Goal: Information Seeking & Learning: Learn about a topic

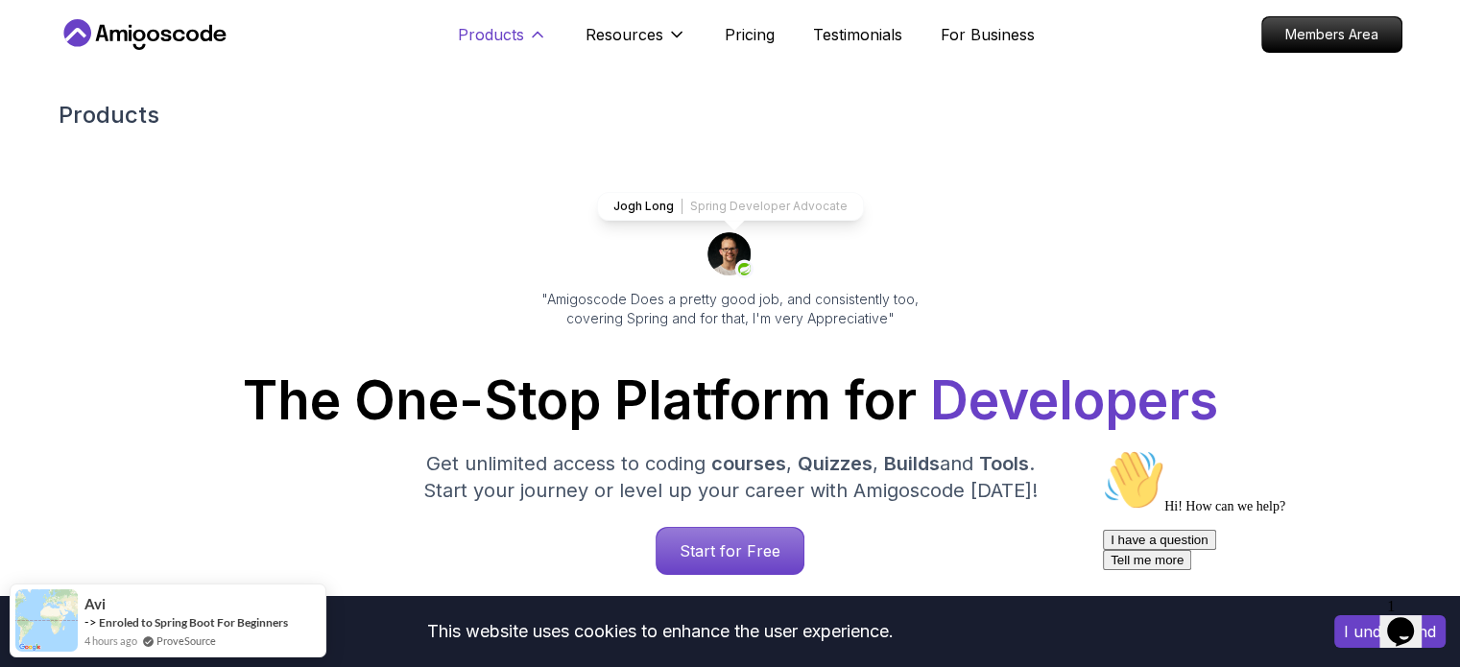
click at [536, 31] on icon at bounding box center [537, 34] width 19 height 19
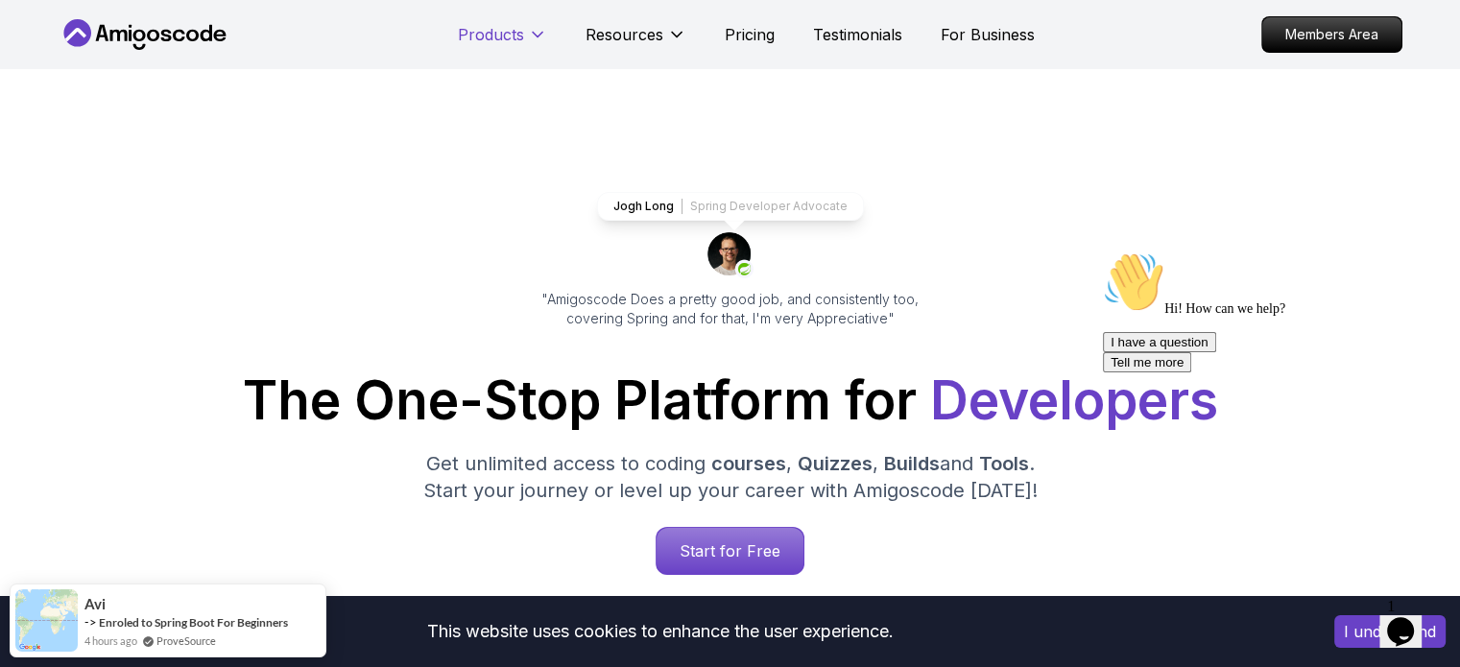
click at [541, 31] on icon at bounding box center [537, 34] width 19 height 19
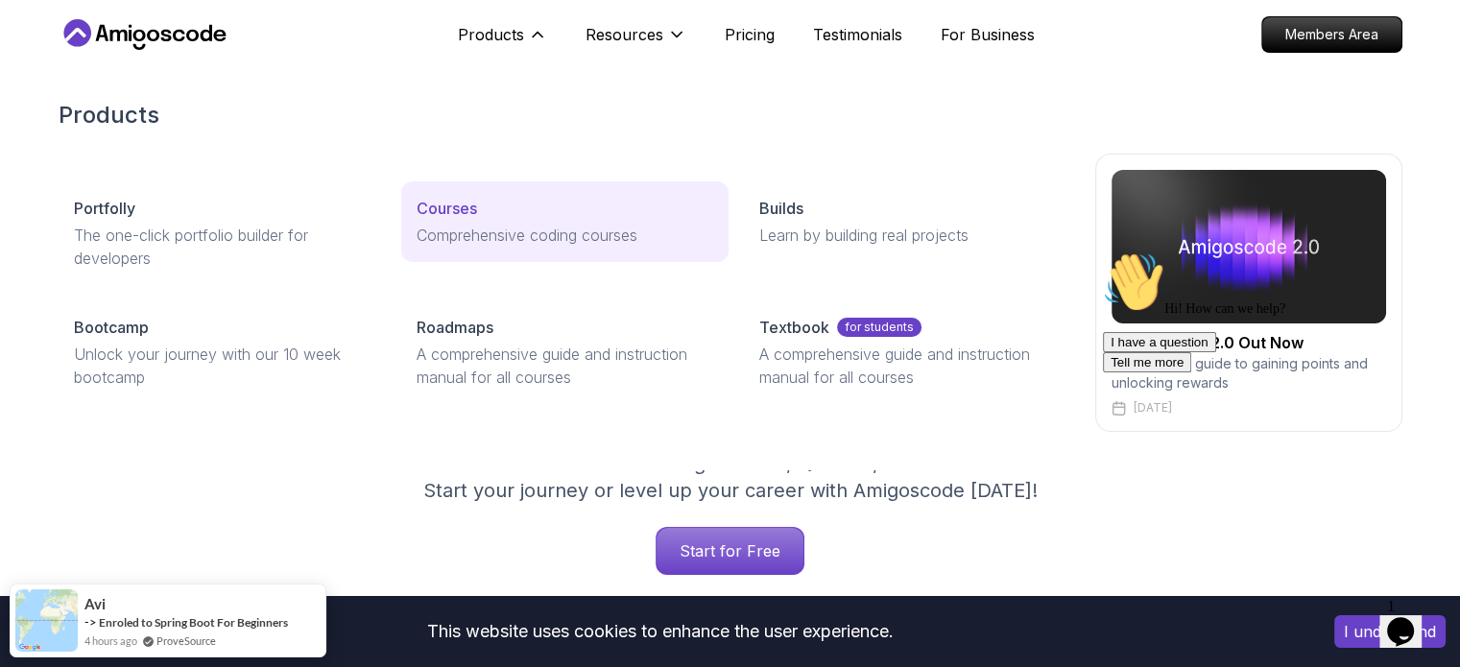
click at [461, 206] on p "Courses" at bounding box center [446, 208] width 60 height 23
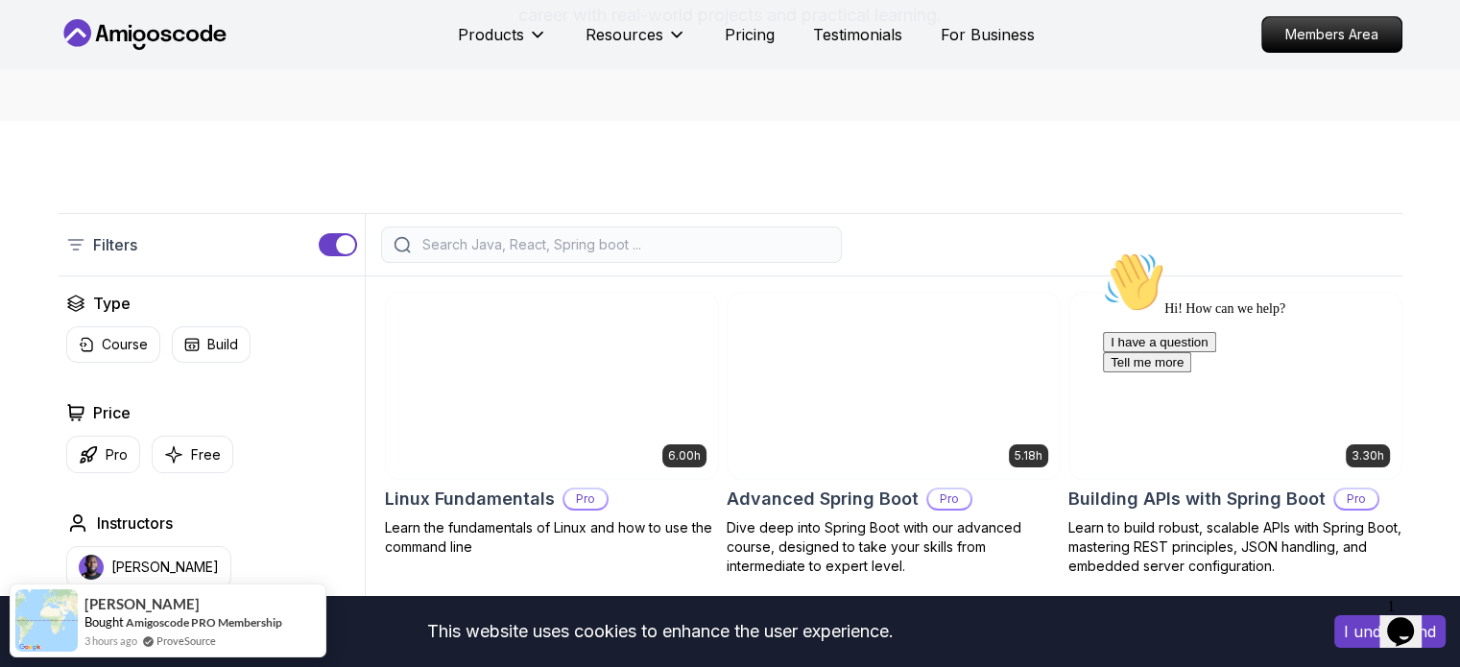
scroll to position [306, 0]
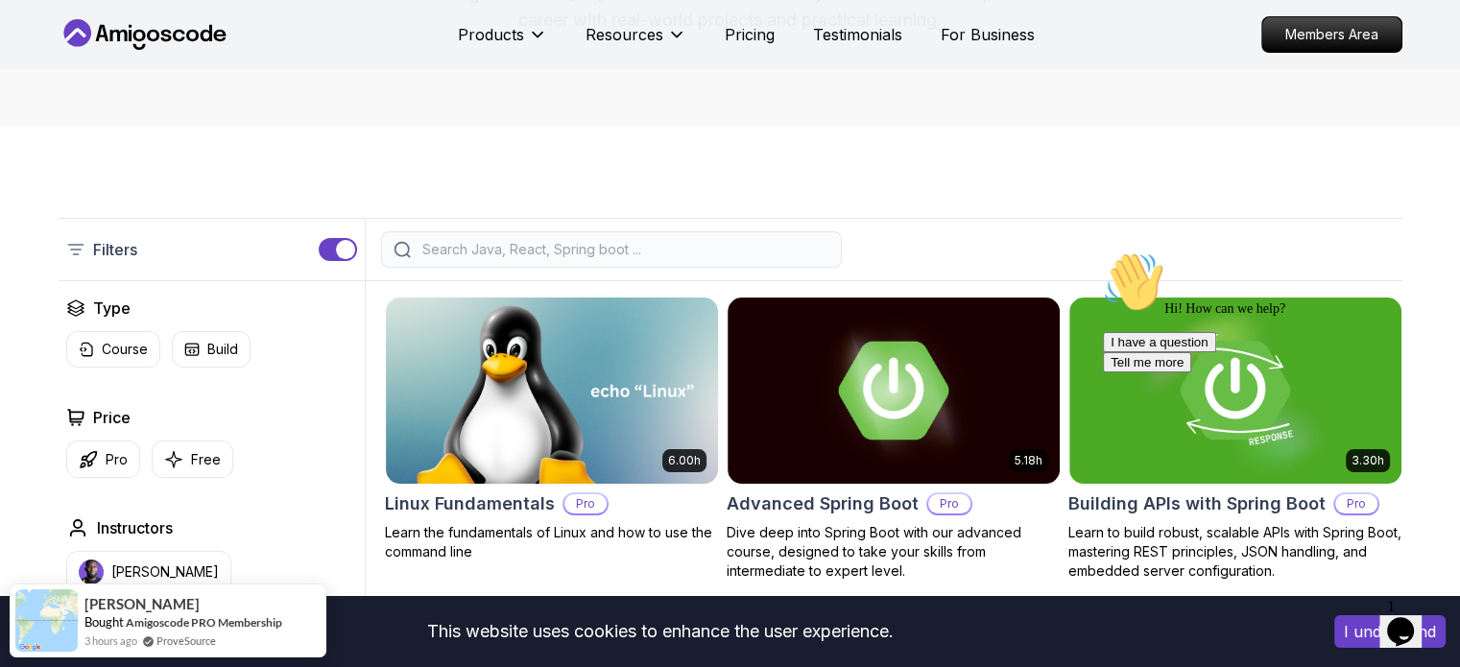
click at [640, 255] on input "search" at bounding box center [623, 249] width 411 height 19
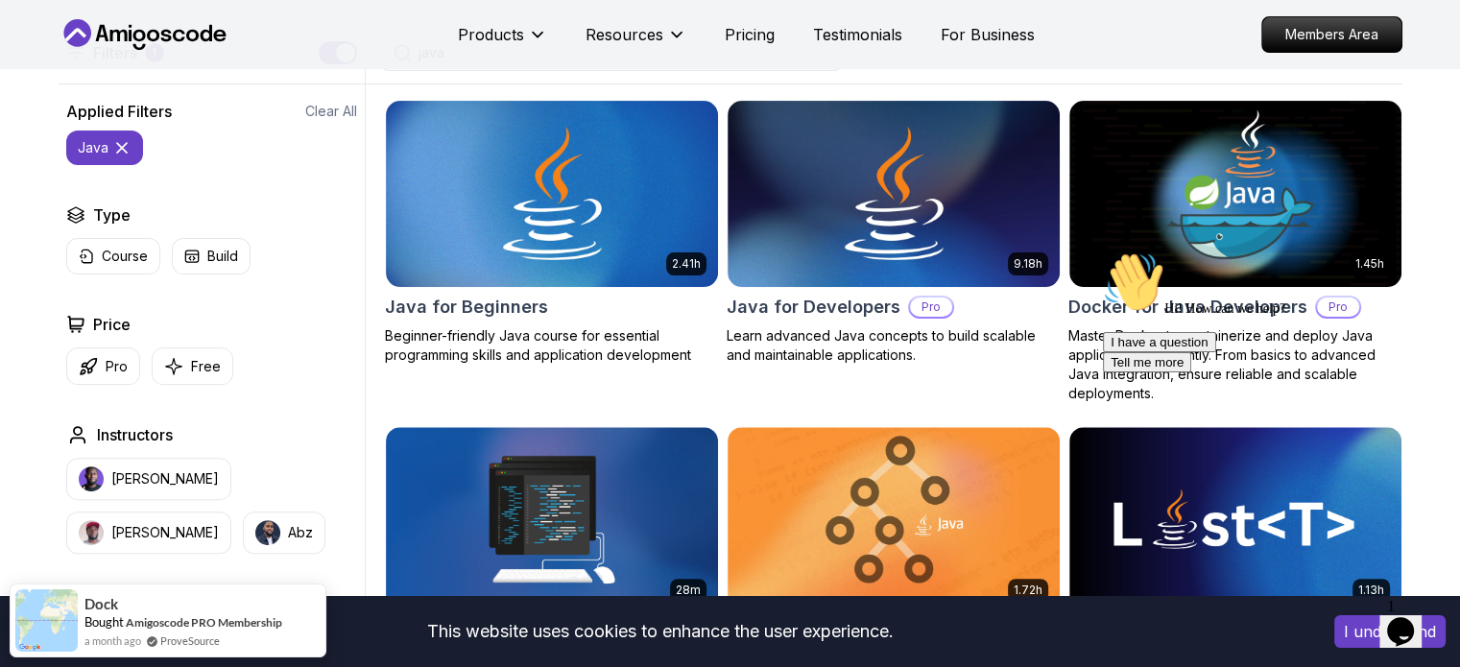
scroll to position [512, 0]
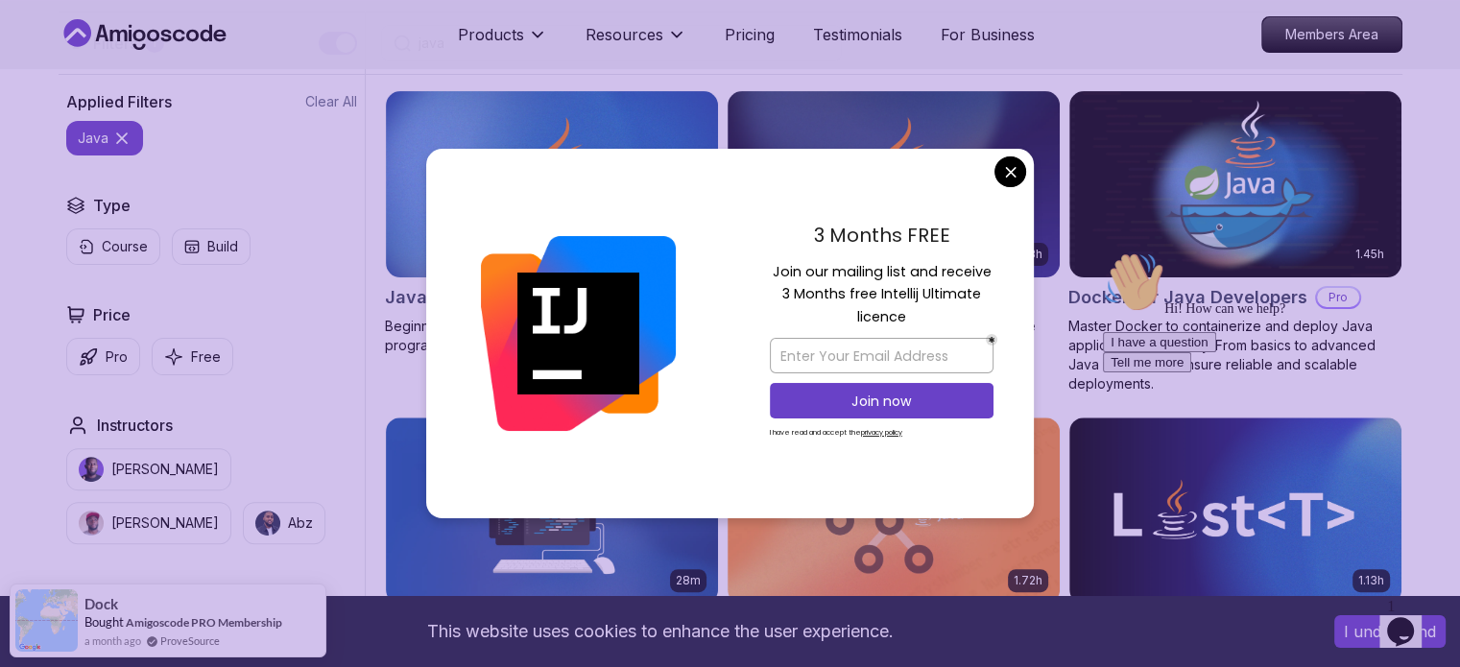
type input "java"
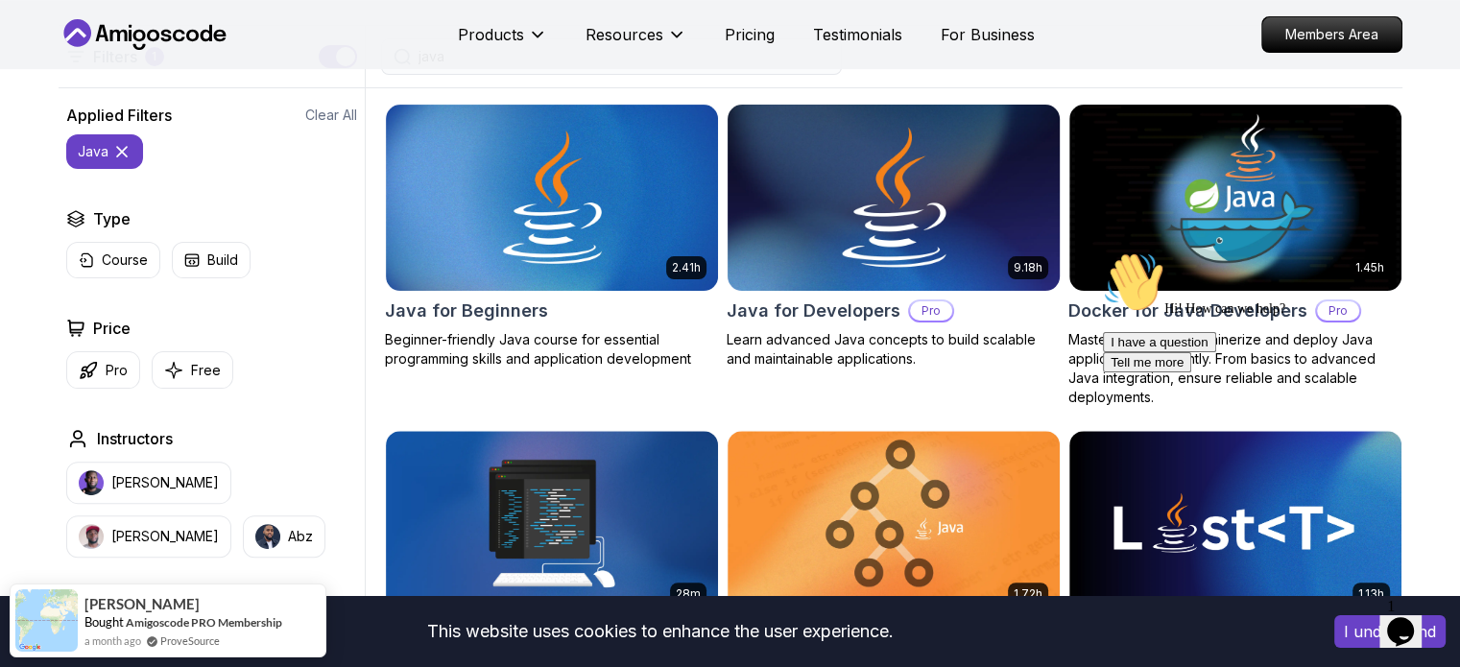
scroll to position [497, 0]
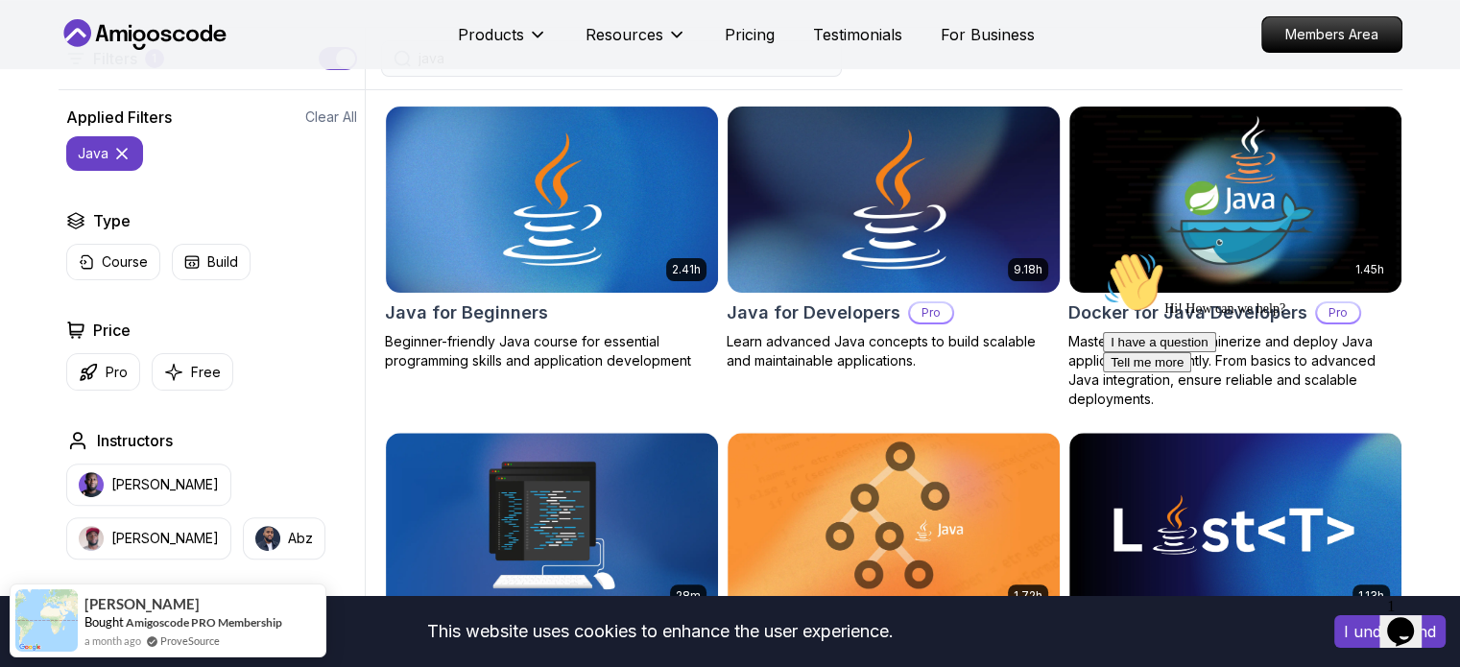
click at [924, 245] on img at bounding box center [893, 199] width 348 height 195
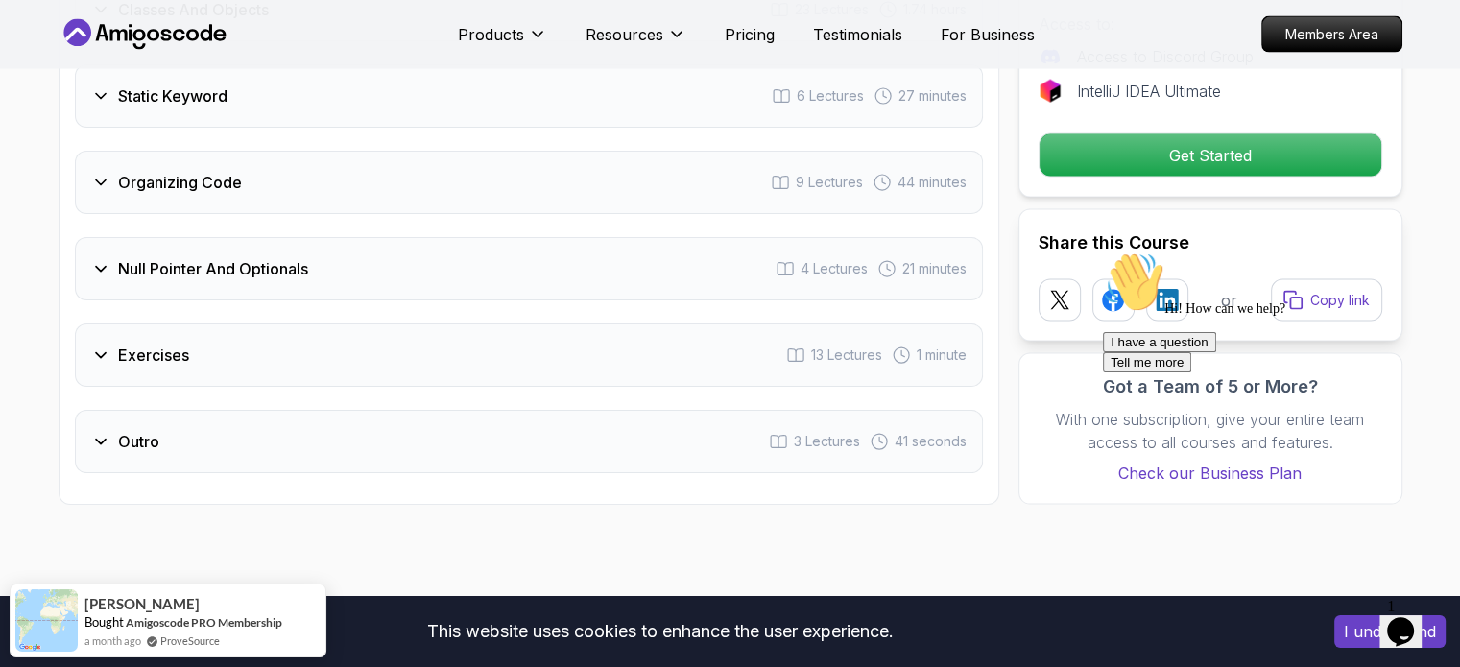
scroll to position [3869, 0]
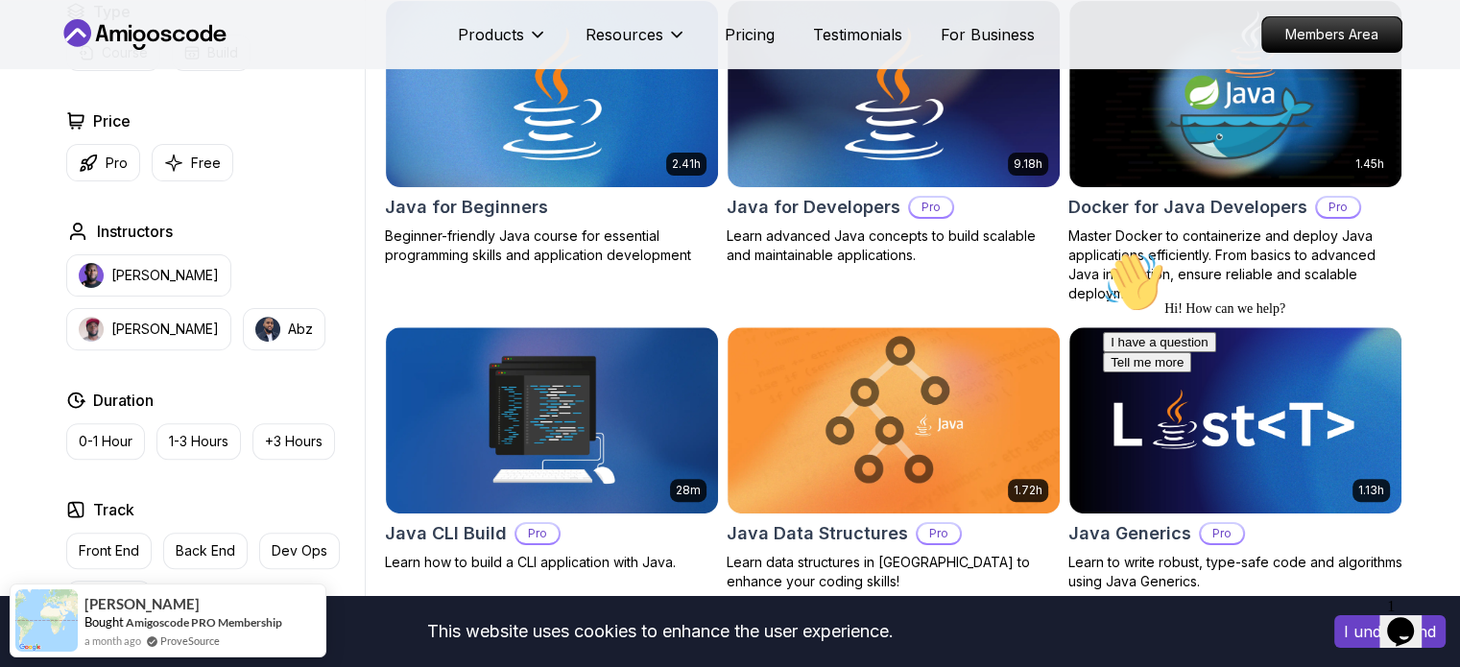
scroll to position [604, 0]
